Goal: Obtain resource: Download file/media

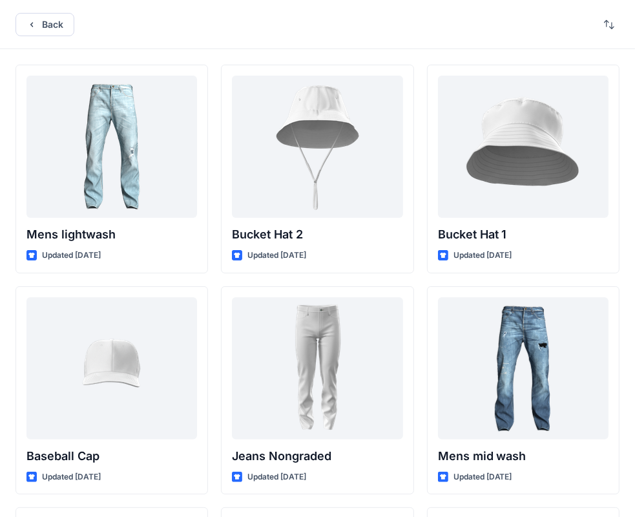
drag, startPoint x: 0, startPoint y: 0, endPoint x: 245, endPoint y: 35, distance: 248.0
click at [245, 35] on div "Back" at bounding box center [317, 24] width 635 height 49
click at [47, 22] on button "Back" at bounding box center [45, 24] width 59 height 23
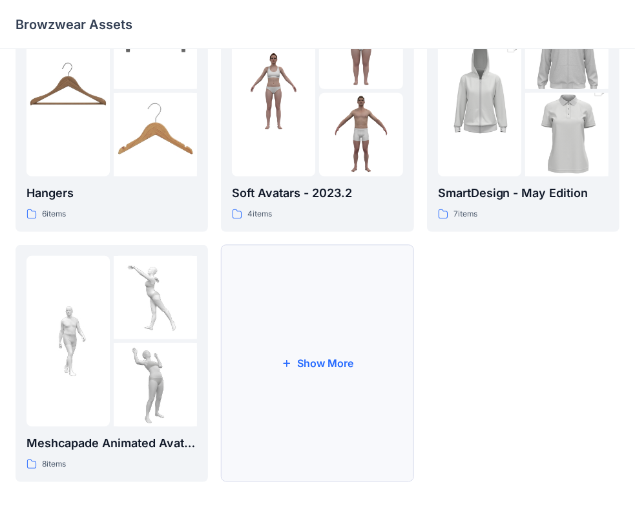
scroll to position [320, 0]
click at [335, 320] on button "Show More" at bounding box center [317, 362] width 193 height 237
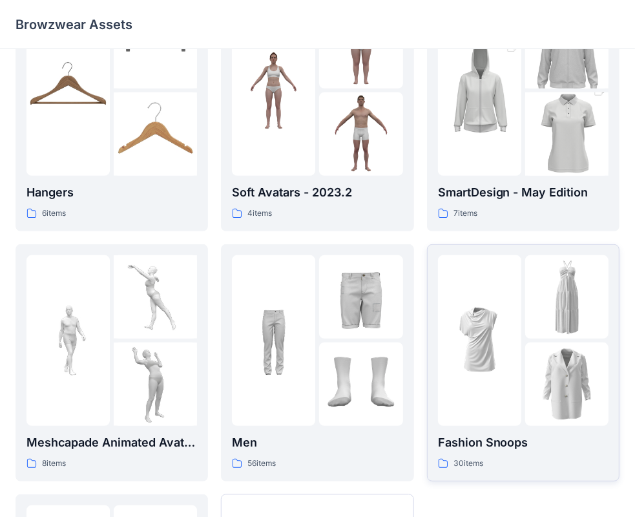
click at [499, 357] on img at bounding box center [479, 339] width 83 height 83
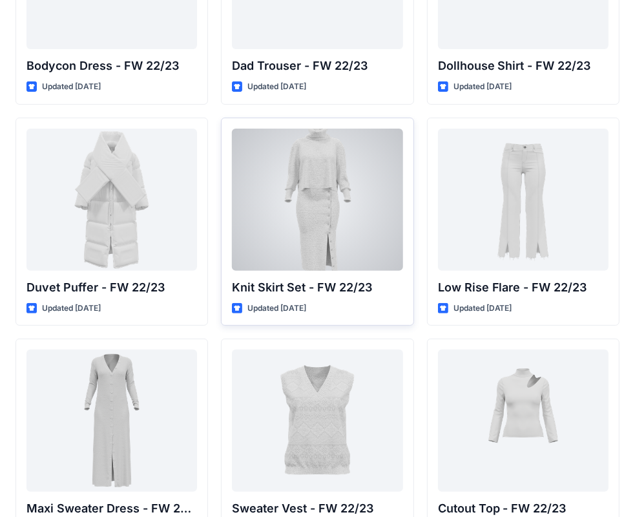
scroll to position [167, 0]
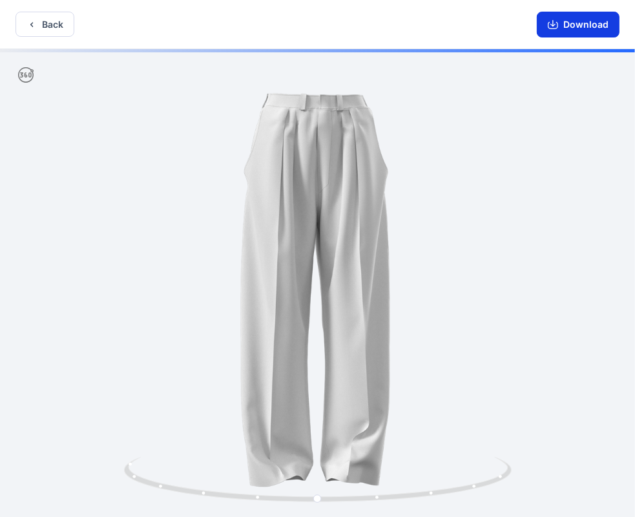
click at [574, 21] on button "Download" at bounding box center [578, 25] width 83 height 26
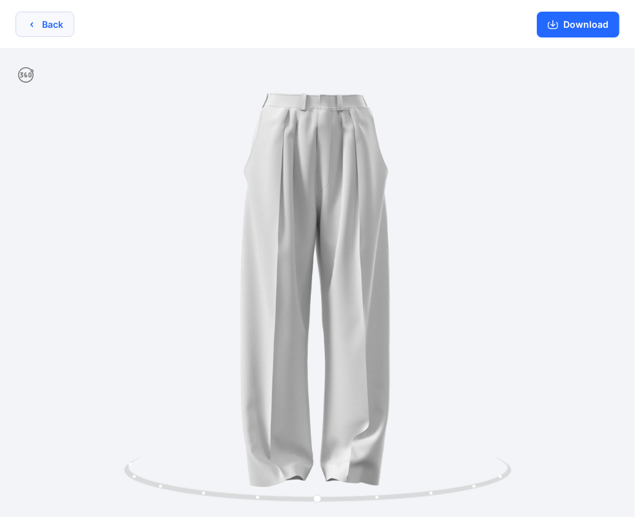
click at [47, 26] on button "Back" at bounding box center [45, 24] width 59 height 25
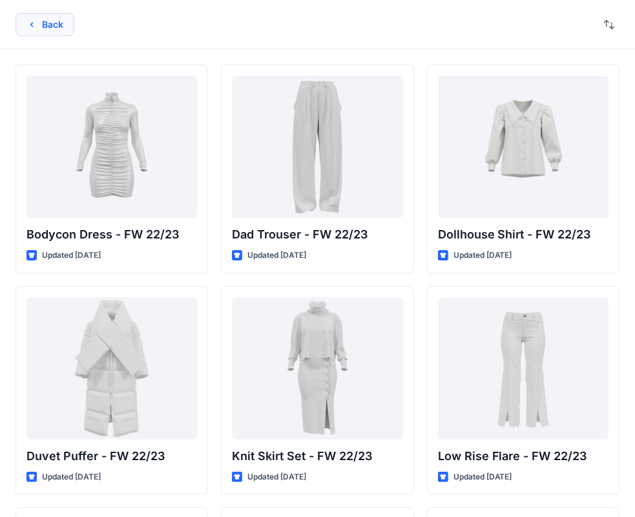
click at [61, 21] on button "Back" at bounding box center [45, 24] width 59 height 23
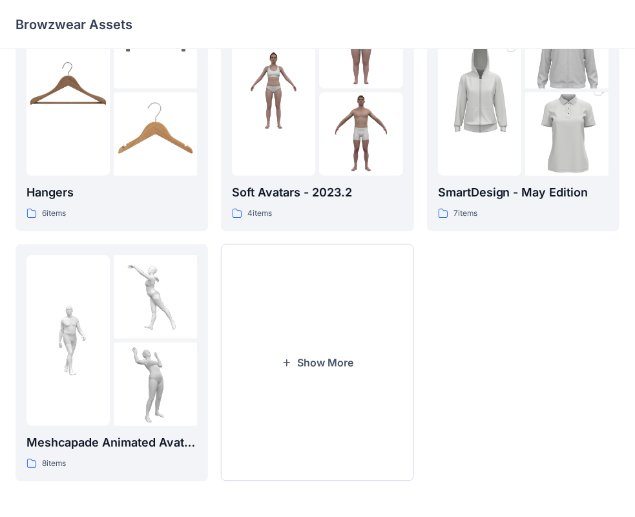
scroll to position [316, 0]
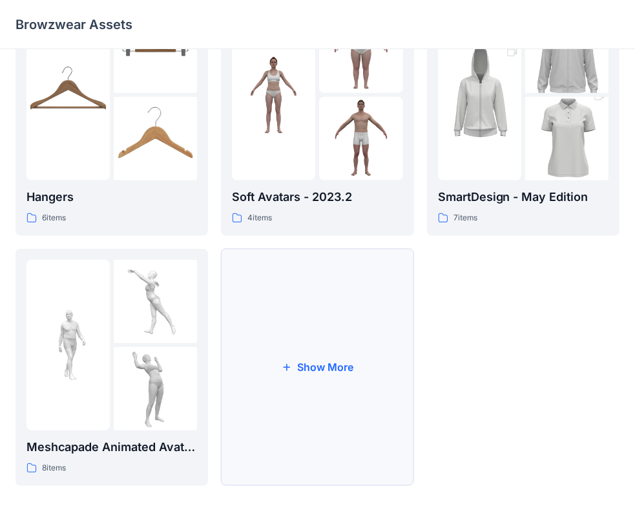
click at [310, 369] on button "Show More" at bounding box center [317, 367] width 193 height 237
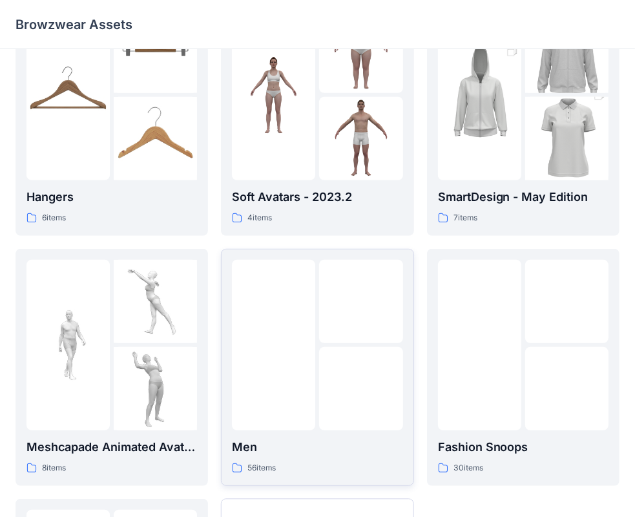
click at [320, 362] on div at bounding box center [360, 388] width 83 height 83
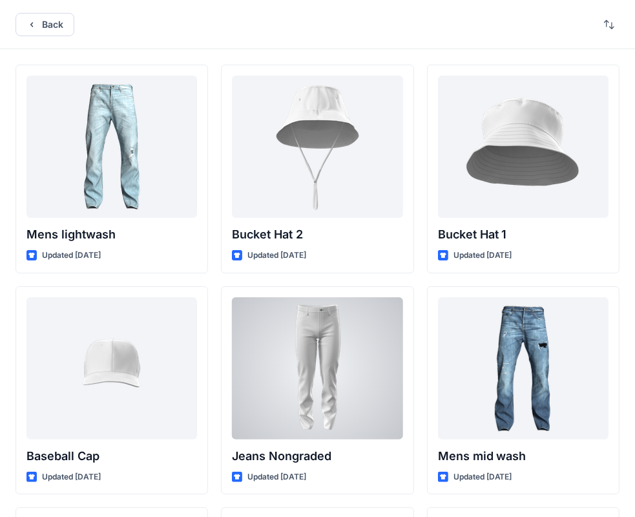
scroll to position [1, 0]
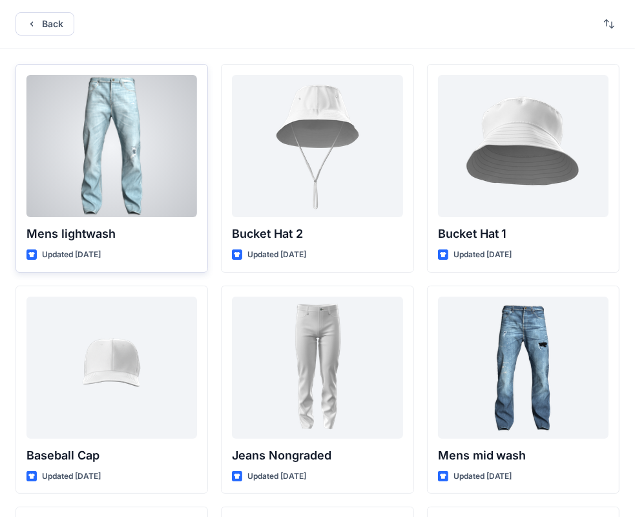
click at [98, 116] on div at bounding box center [111, 146] width 171 height 142
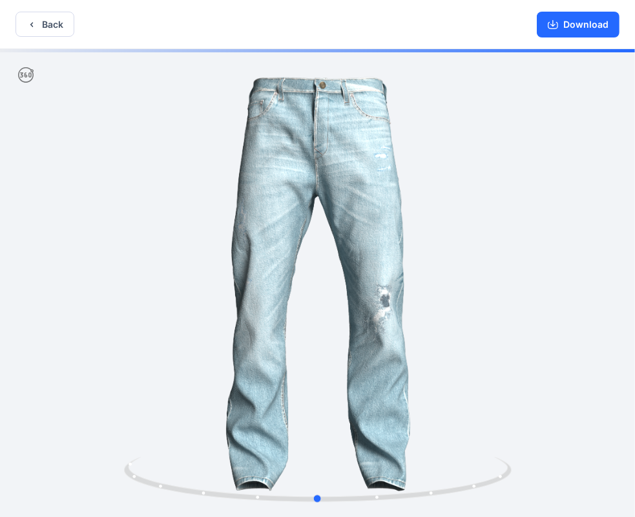
click at [469, 283] on div at bounding box center [317, 284] width 635 height 470
click at [501, 326] on div at bounding box center [317, 284] width 635 height 470
click at [478, 284] on div at bounding box center [317, 284] width 635 height 470
drag, startPoint x: 319, startPoint y: 497, endPoint x: 362, endPoint y: 489, distance: 43.5
click at [362, 489] on icon at bounding box center [319, 481] width 391 height 48
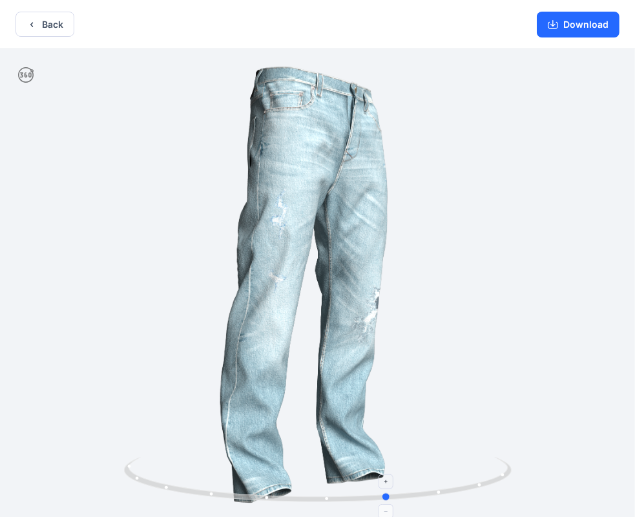
drag, startPoint x: 422, startPoint y: 485, endPoint x: 491, endPoint y: 466, distance: 71.2
click at [491, 466] on icon at bounding box center [319, 481] width 391 height 48
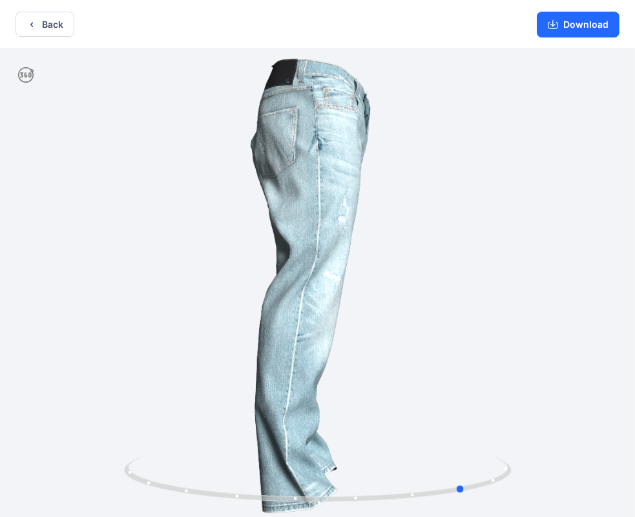
drag, startPoint x: 491, startPoint y: 463, endPoint x: 532, endPoint y: 423, distance: 56.7
click at [532, 423] on div at bounding box center [317, 284] width 635 height 470
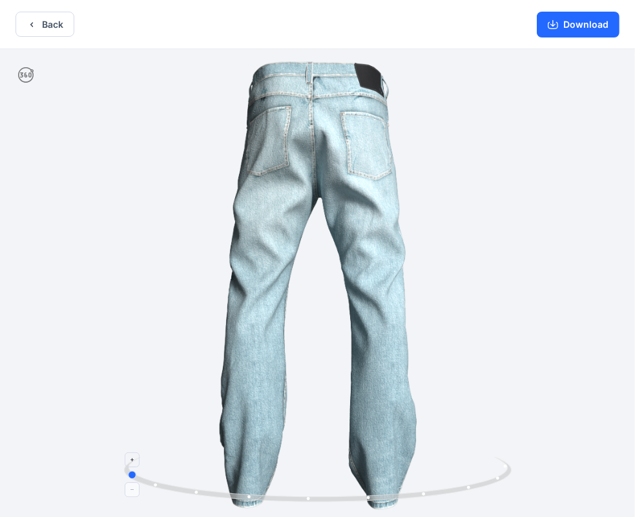
drag, startPoint x: 263, startPoint y: 497, endPoint x: 299, endPoint y: 497, distance: 36.2
click at [299, 497] on icon at bounding box center [319, 481] width 391 height 48
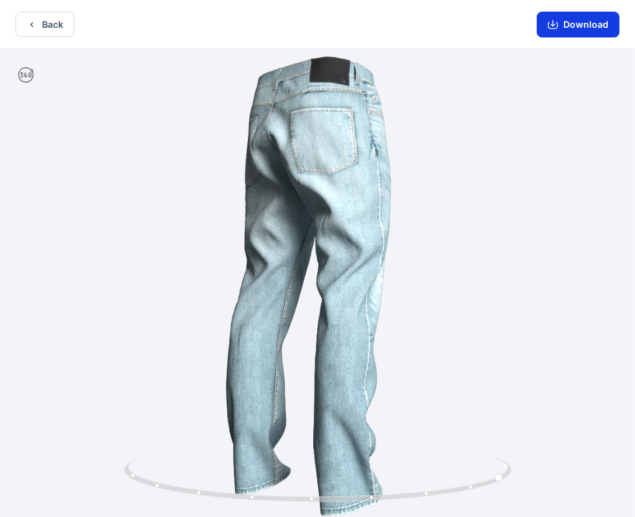
click at [561, 37] on button "Download" at bounding box center [578, 25] width 83 height 26
click at [566, 23] on button "Download" at bounding box center [578, 25] width 83 height 26
click at [564, 26] on button "Download" at bounding box center [578, 25] width 83 height 26
click at [65, 21] on button "Back" at bounding box center [45, 24] width 59 height 25
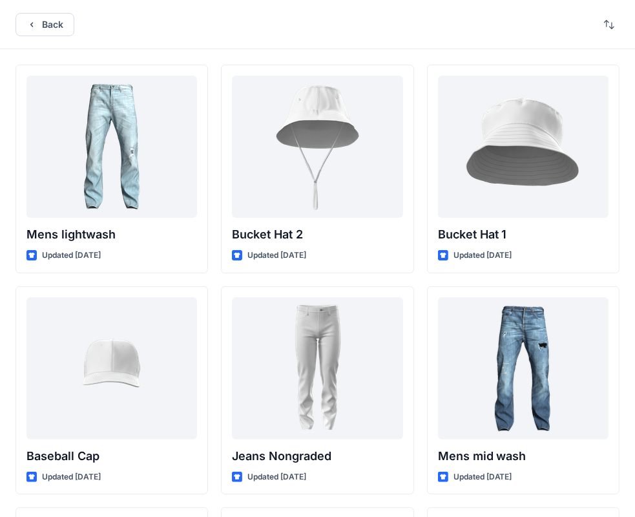
click at [46, 10] on div "Back" at bounding box center [317, 24] width 635 height 49
click at [47, 17] on button "Back" at bounding box center [45, 24] width 59 height 23
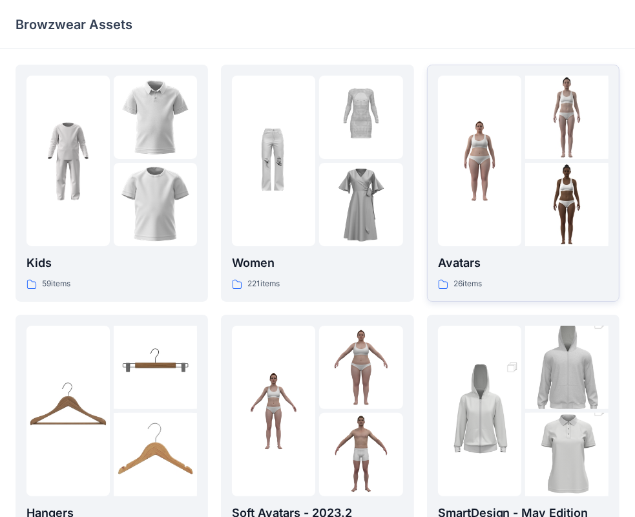
scroll to position [320, 0]
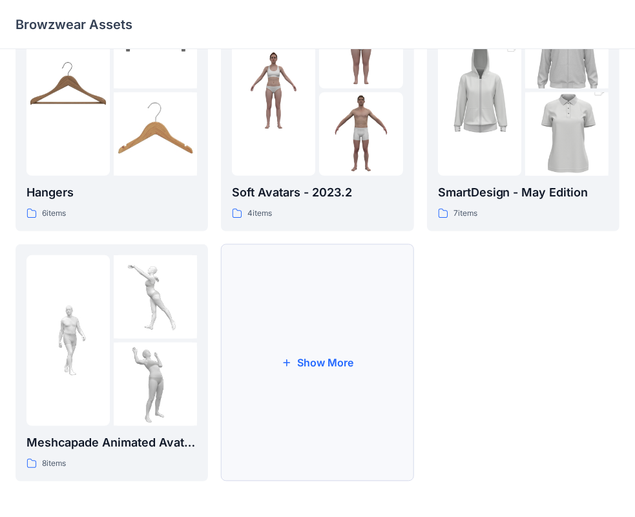
click at [317, 339] on button "Show More" at bounding box center [317, 362] width 193 height 237
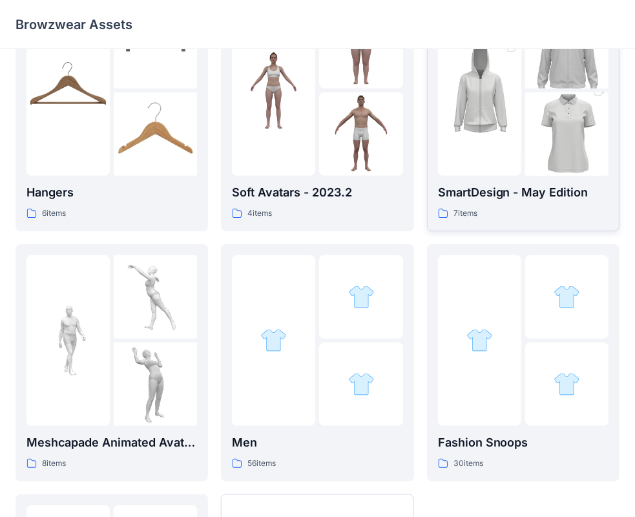
click at [521, 144] on div at bounding box center [523, 90] width 171 height 171
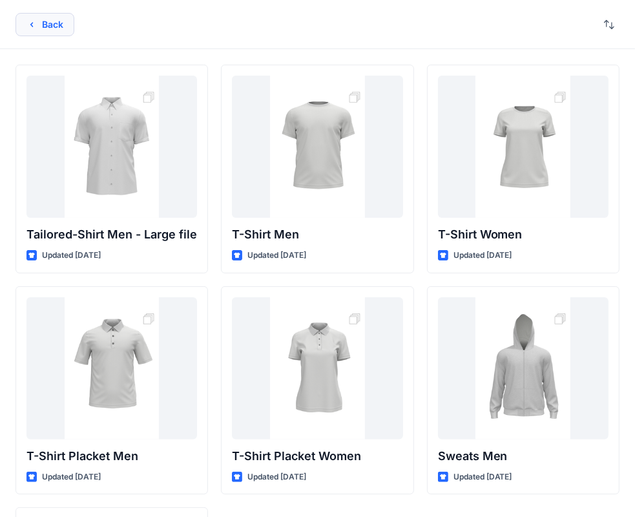
click at [41, 21] on button "Back" at bounding box center [45, 24] width 59 height 23
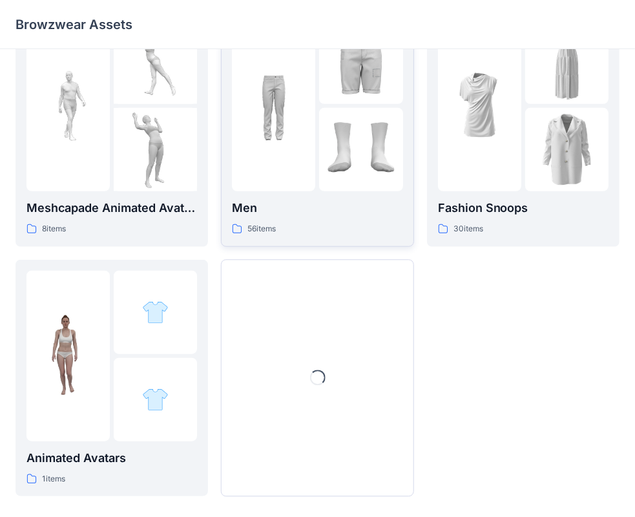
scroll to position [570, 0]
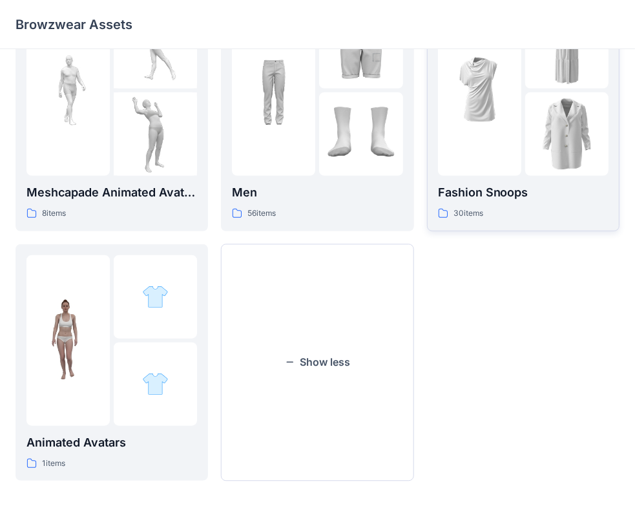
click at [471, 176] on div "Fashion Snoops 30 items" at bounding box center [523, 112] width 171 height 215
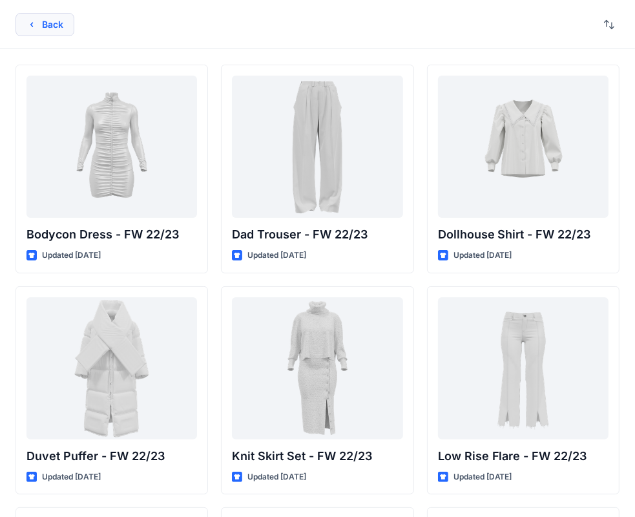
click at [62, 36] on button "Back" at bounding box center [45, 24] width 59 height 23
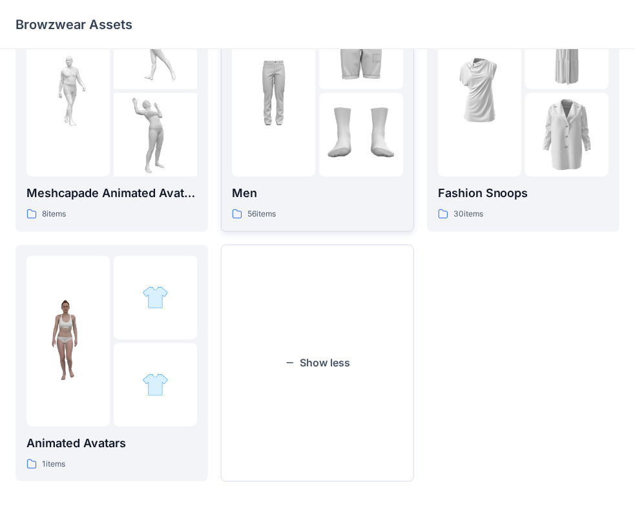
click at [320, 166] on img at bounding box center [360, 134] width 83 height 83
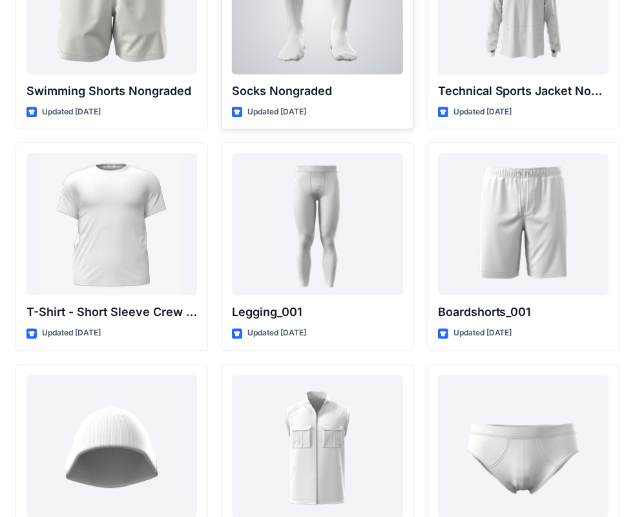
scroll to position [2145, 0]
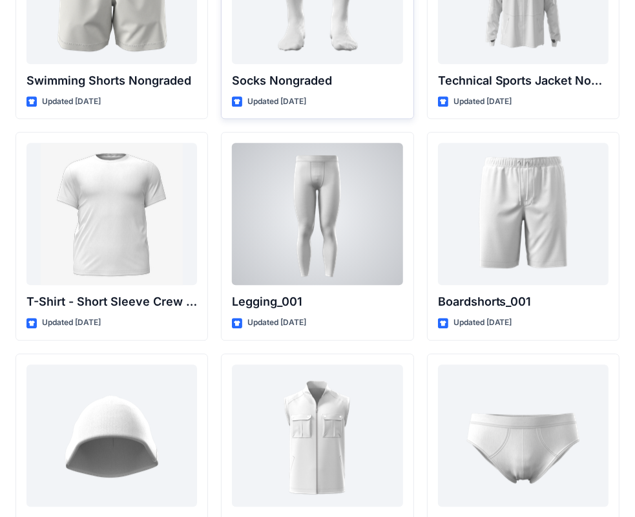
click at [317, 196] on div at bounding box center [317, 214] width 171 height 142
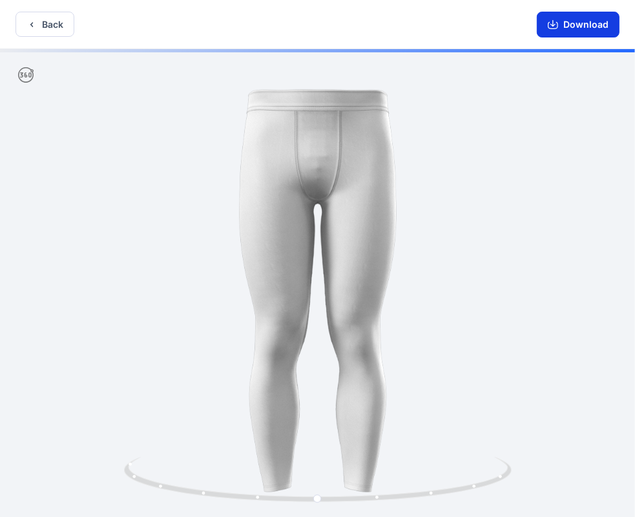
click at [564, 29] on button "Download" at bounding box center [578, 25] width 83 height 26
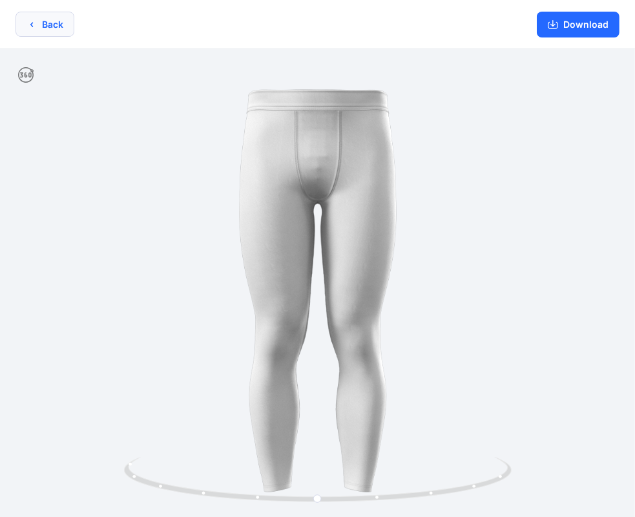
click at [60, 32] on button "Back" at bounding box center [45, 24] width 59 height 25
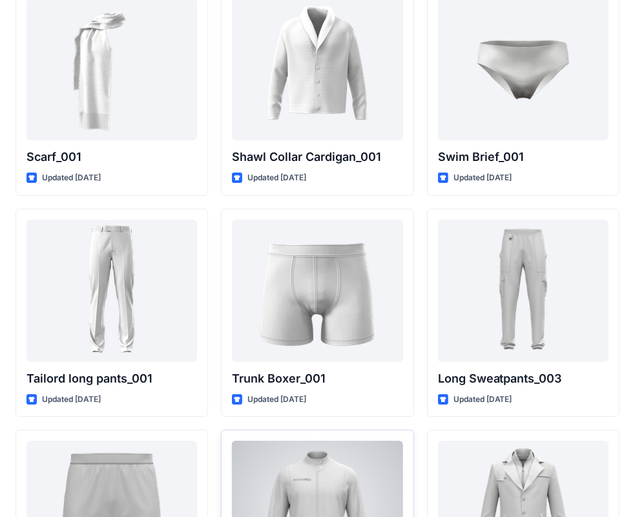
scroll to position [2950, 0]
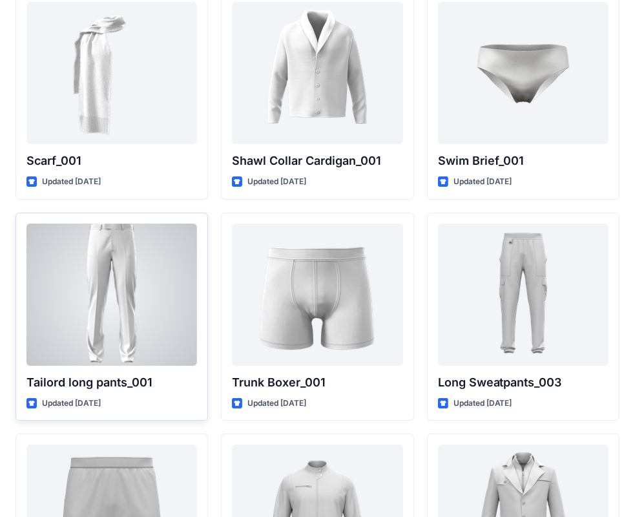
click at [144, 308] on div at bounding box center [111, 295] width 171 height 142
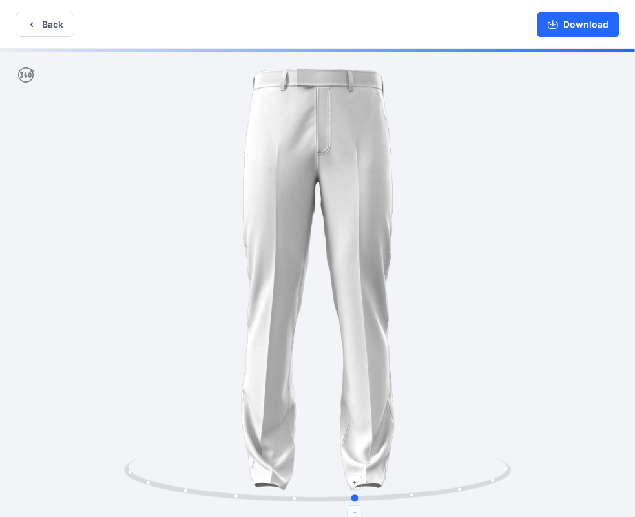
drag, startPoint x: 413, startPoint y: 491, endPoint x: 467, endPoint y: 486, distance: 53.9
click at [467, 486] on icon at bounding box center [319, 481] width 391 height 48
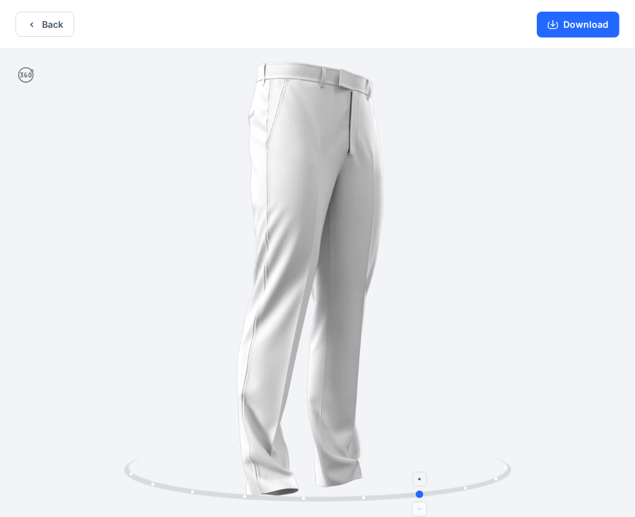
drag, startPoint x: 371, startPoint y: 497, endPoint x: 430, endPoint y: 493, distance: 59.0
click at [424, 493] on circle at bounding box center [421, 494] width 8 height 8
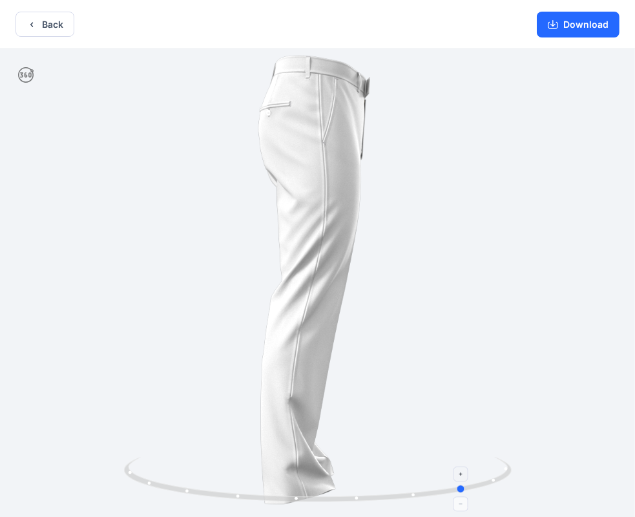
drag, startPoint x: 427, startPoint y: 496, endPoint x: 468, endPoint y: 492, distance: 41.5
click at [468, 492] on icon at bounding box center [319, 481] width 391 height 48
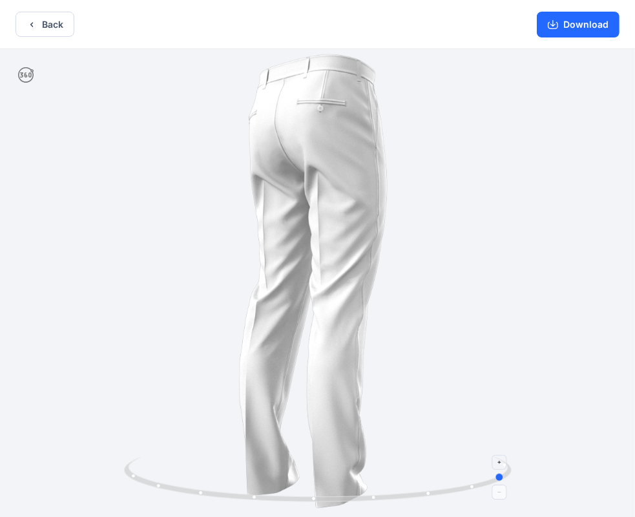
drag, startPoint x: 468, startPoint y: 492, endPoint x: 501, endPoint y: 491, distance: 33.0
click at [501, 491] on icon at bounding box center [319, 481] width 391 height 48
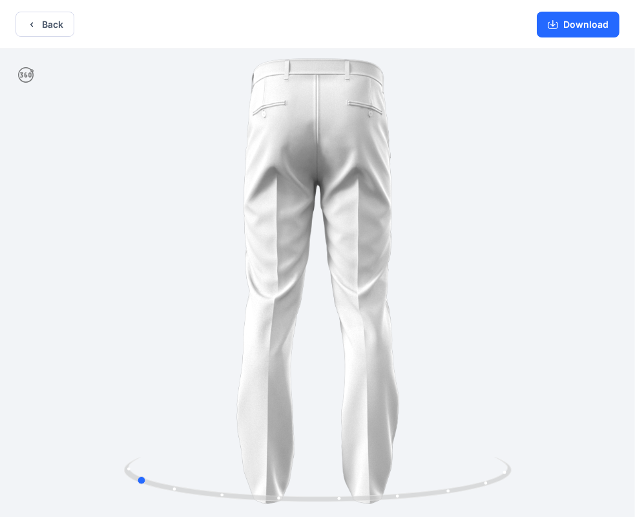
drag, startPoint x: 499, startPoint y: 475, endPoint x: 516, endPoint y: 472, distance: 17.2
click at [516, 472] on div at bounding box center [317, 284] width 635 height 470
click at [53, 26] on button "Back" at bounding box center [45, 24] width 59 height 25
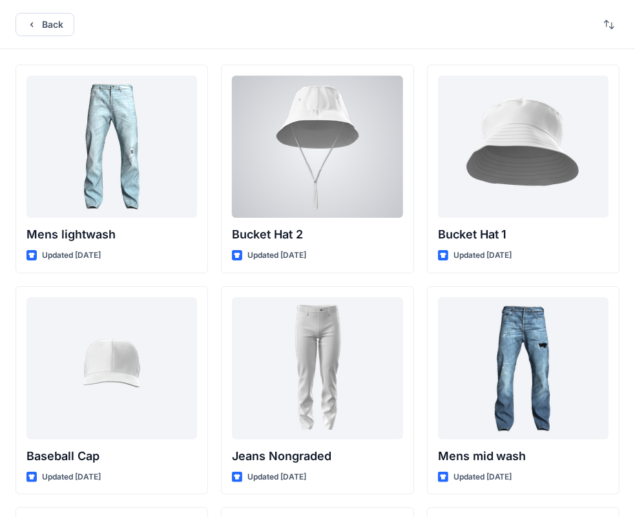
scroll to position [1, 0]
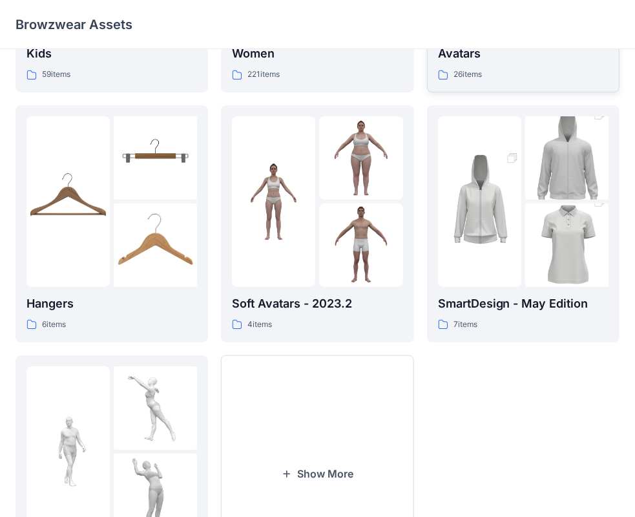
scroll to position [213, 0]
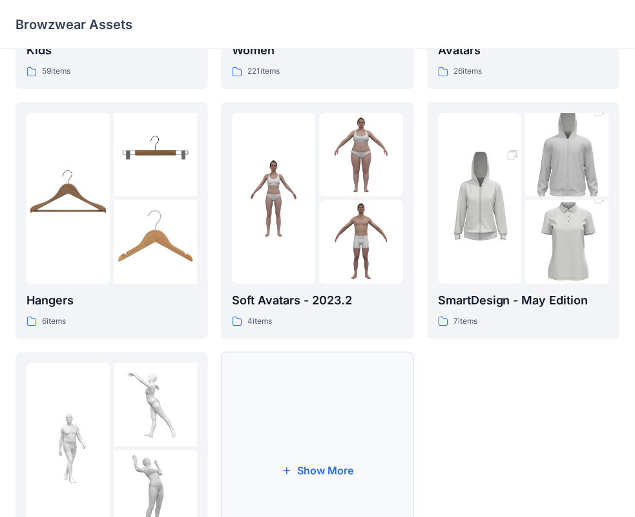
click at [318, 393] on button "Show More" at bounding box center [317, 470] width 193 height 237
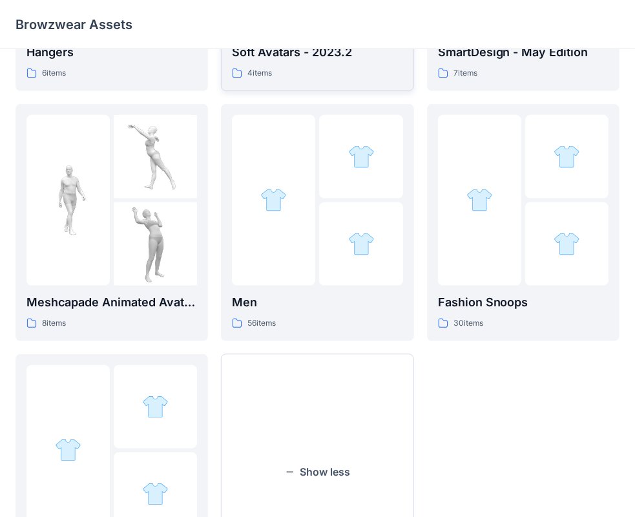
scroll to position [457, 0]
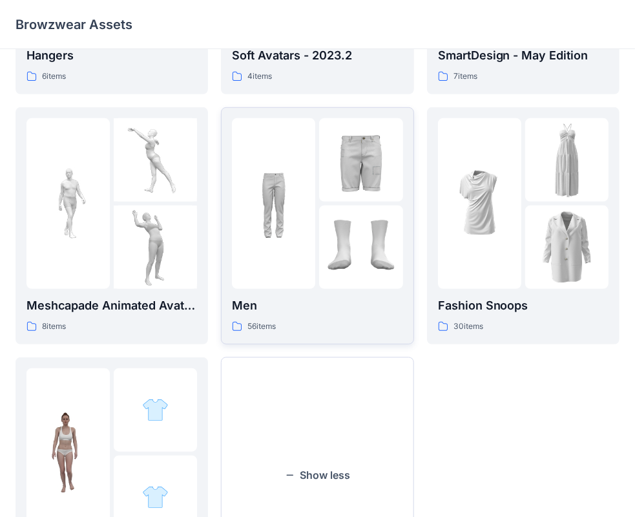
click at [323, 187] on img at bounding box center [360, 159] width 83 height 83
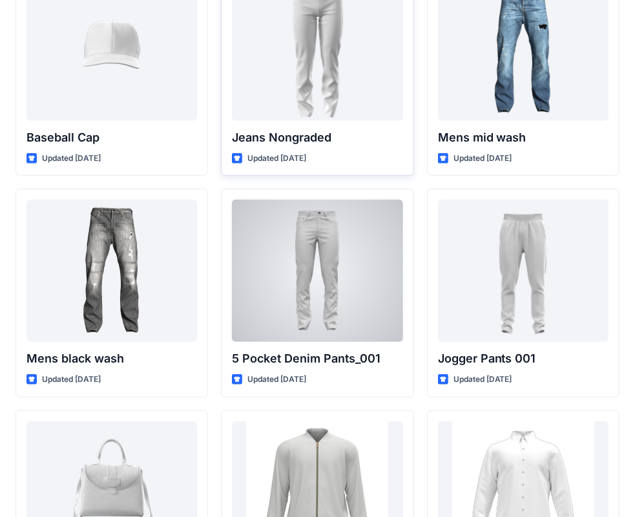
scroll to position [317, 0]
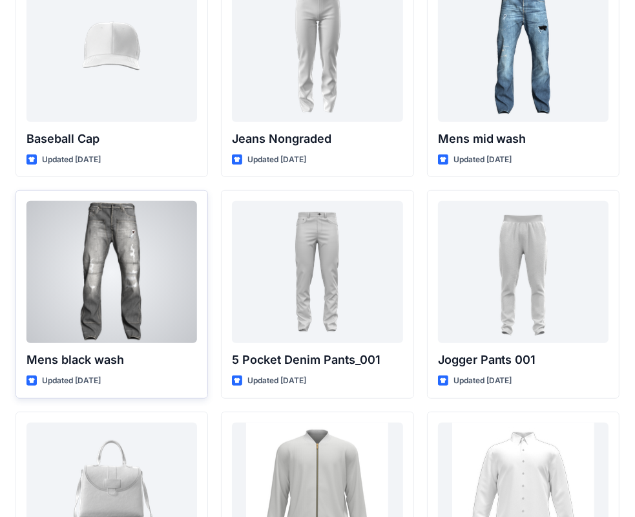
click at [119, 300] on div at bounding box center [111, 272] width 171 height 142
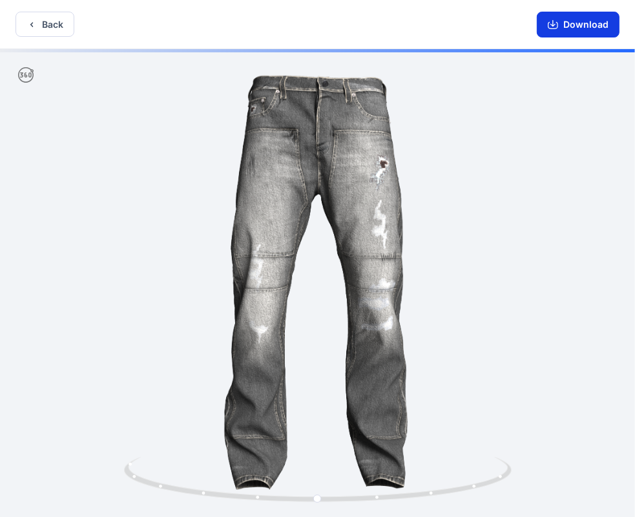
click at [569, 34] on button "Download" at bounding box center [578, 25] width 83 height 26
click at [569, 32] on button "Download" at bounding box center [578, 25] width 83 height 26
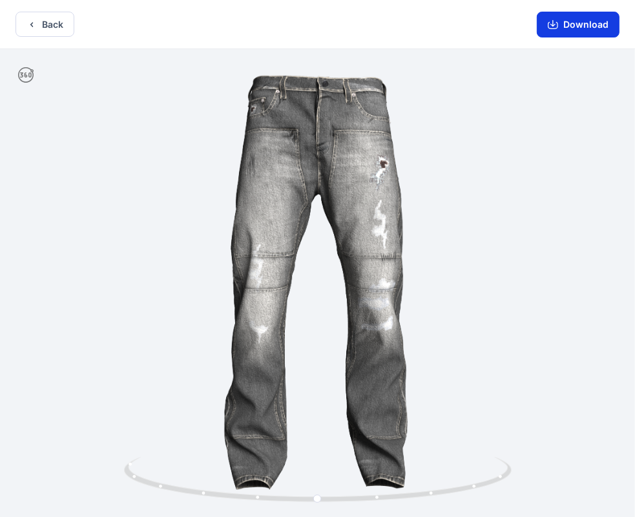
click at [582, 25] on button "Download" at bounding box center [578, 25] width 83 height 26
click at [566, 25] on button "Download" at bounding box center [578, 25] width 83 height 26
